Goal: Go to known website: Access a specific website the user already knows

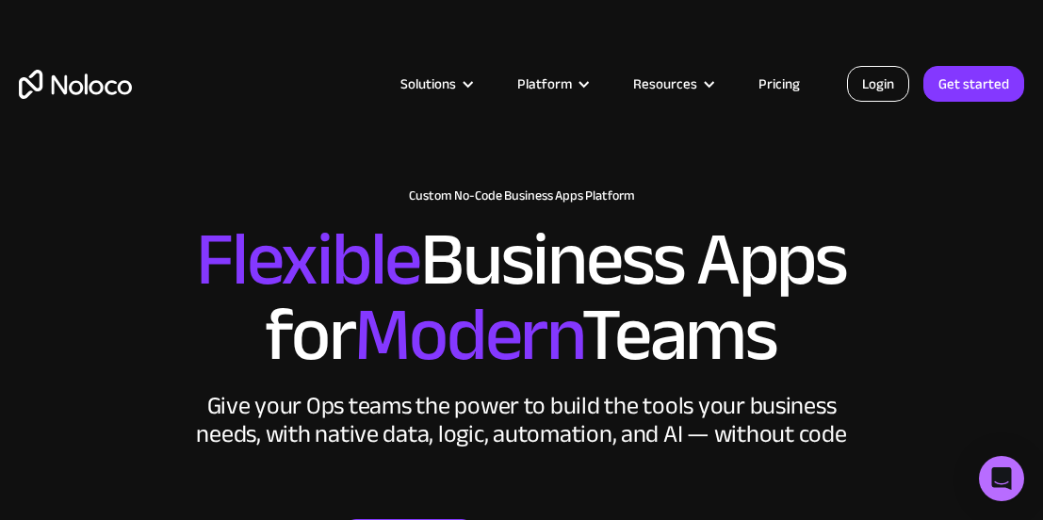
click at [857, 86] on link "Login" at bounding box center [878, 84] width 62 height 36
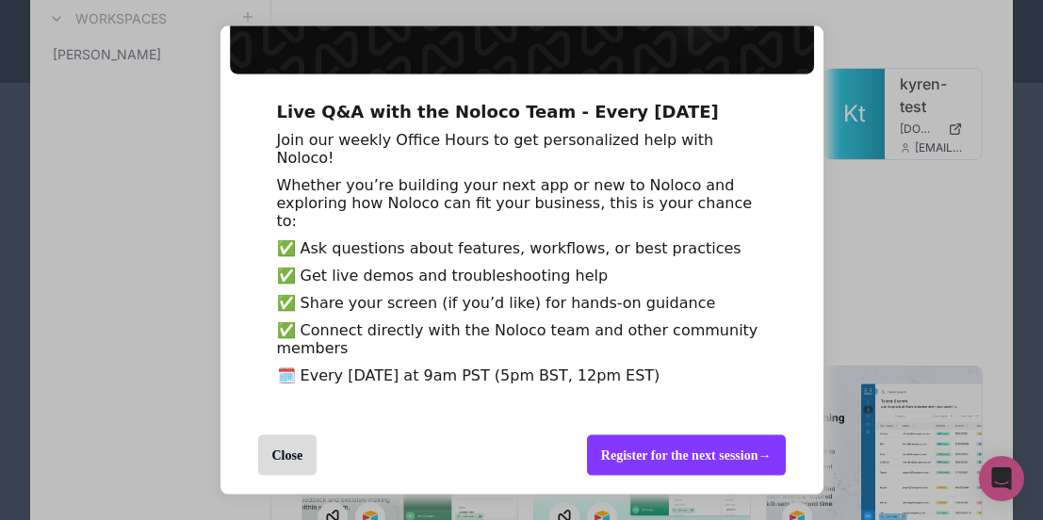
scroll to position [208, 0]
click at [294, 464] on div "Close" at bounding box center [287, 455] width 59 height 41
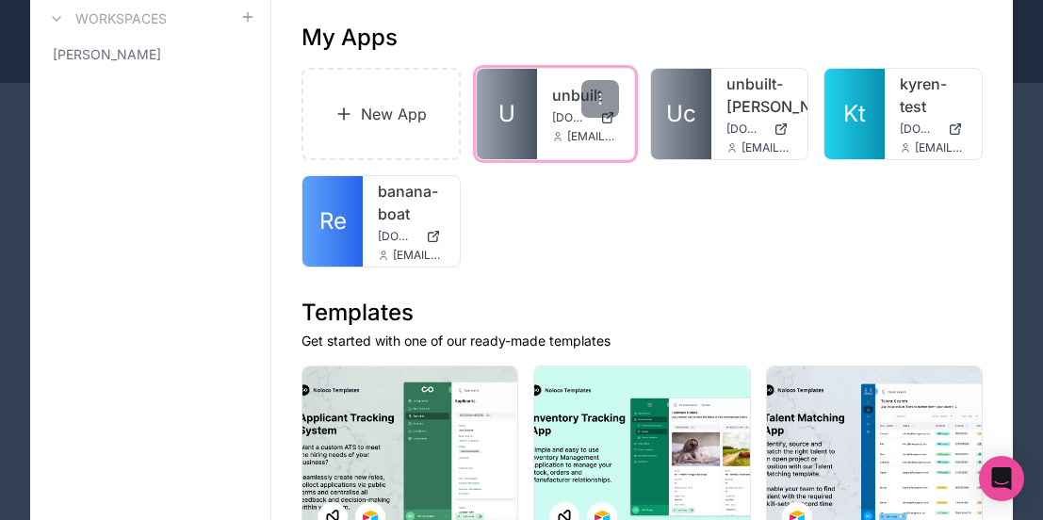
click at [539, 128] on div "unbuilt [DOMAIN_NAME] [EMAIL_ADDRESS][DOMAIN_NAME]" at bounding box center [585, 114] width 97 height 90
click at [544, 134] on div "unbuilt [DOMAIN_NAME] [EMAIL_ADDRESS][DOMAIN_NAME]" at bounding box center [585, 114] width 97 height 90
click at [552, 138] on icon at bounding box center [557, 136] width 11 height 11
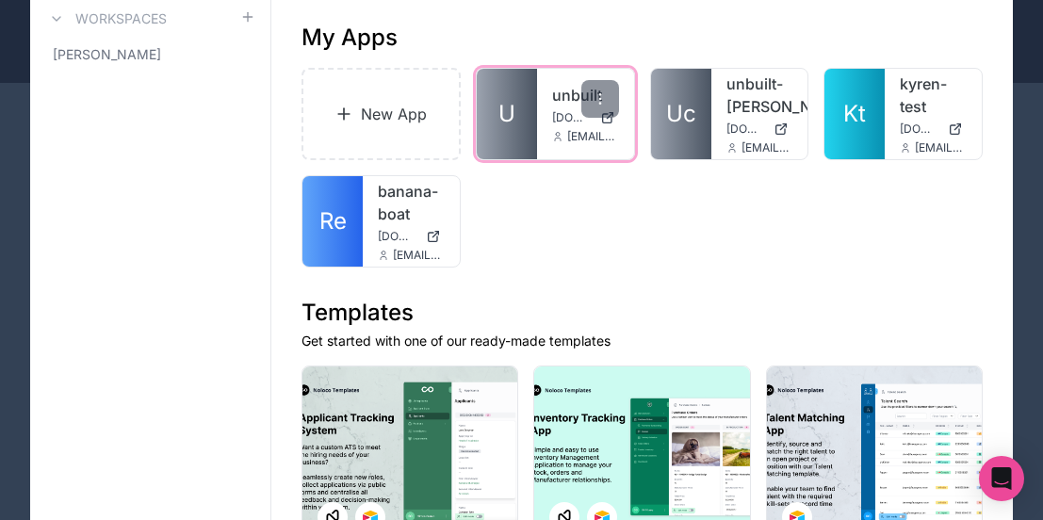
click at [523, 116] on link "U" at bounding box center [507, 114] width 60 height 90
